Goal: Transaction & Acquisition: Book appointment/travel/reservation

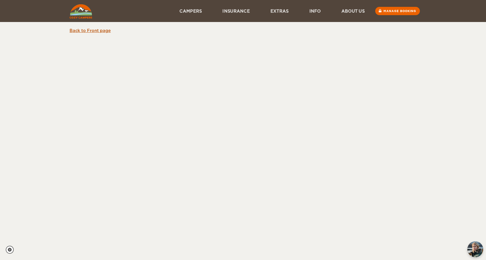
click at [90, 31] on link "Back to Front page" at bounding box center [90, 30] width 41 height 5
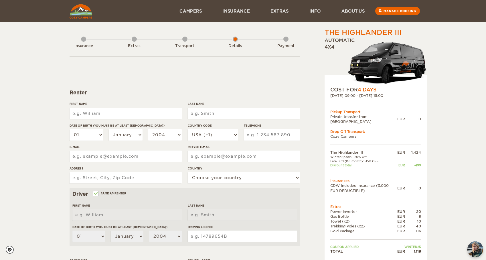
click at [185, 41] on div "Transport" at bounding box center [184, 44] width 5 height 23
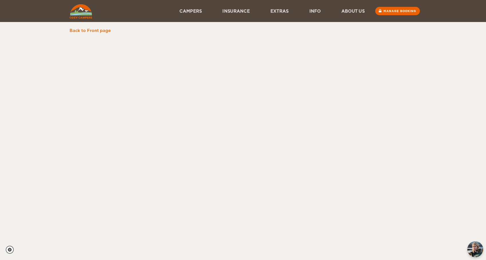
click at [85, 34] on div "Back to Front page 380a7a2b-8d96-f011-b3cd-000d3ab129cc" at bounding box center [243, 19] width 486 height 39
click at [83, 29] on link "Back to Front page" at bounding box center [90, 30] width 41 height 5
click at [77, 14] on img at bounding box center [81, 11] width 23 height 14
click at [471, 249] on img "chat-button" at bounding box center [475, 249] width 17 height 17
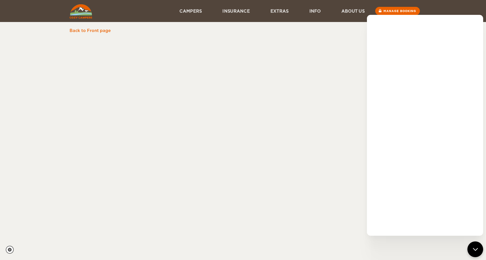
click at [318, 123] on div "Skip to content Menu Campers Premium 4×4 Iceland Campers Standard Campers Budge…" at bounding box center [243, 130] width 486 height 260
